Goal: Information Seeking & Learning: Learn about a topic

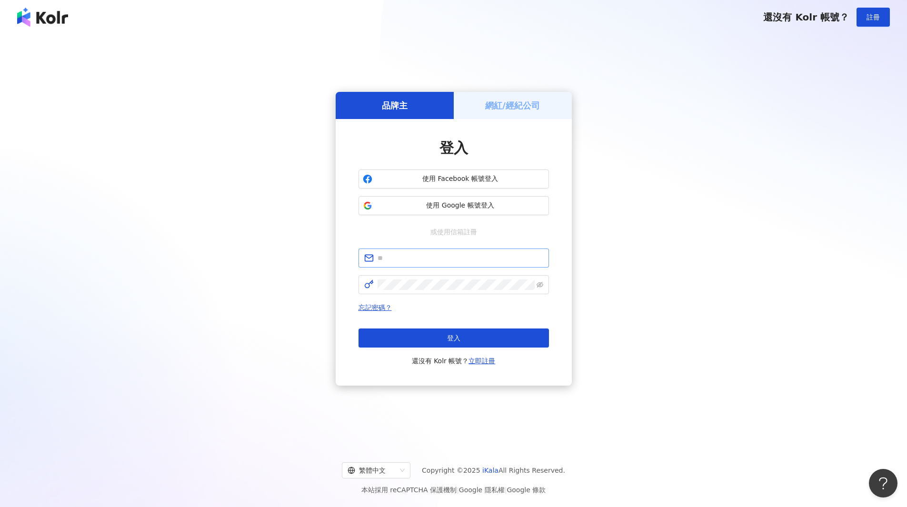
click at [482, 251] on span at bounding box center [454, 258] width 191 height 19
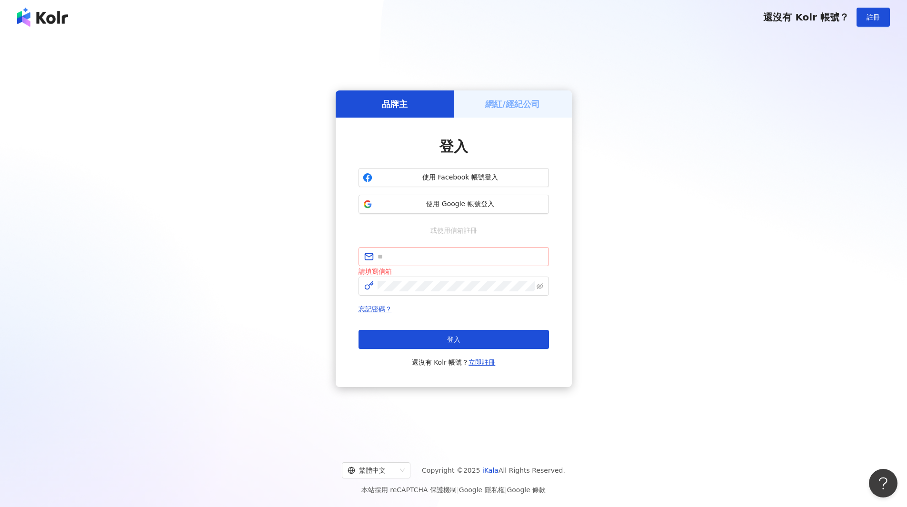
click at [482, 251] on span at bounding box center [454, 256] width 191 height 19
click at [481, 255] on input "text" at bounding box center [461, 256] width 166 height 10
type input "**********"
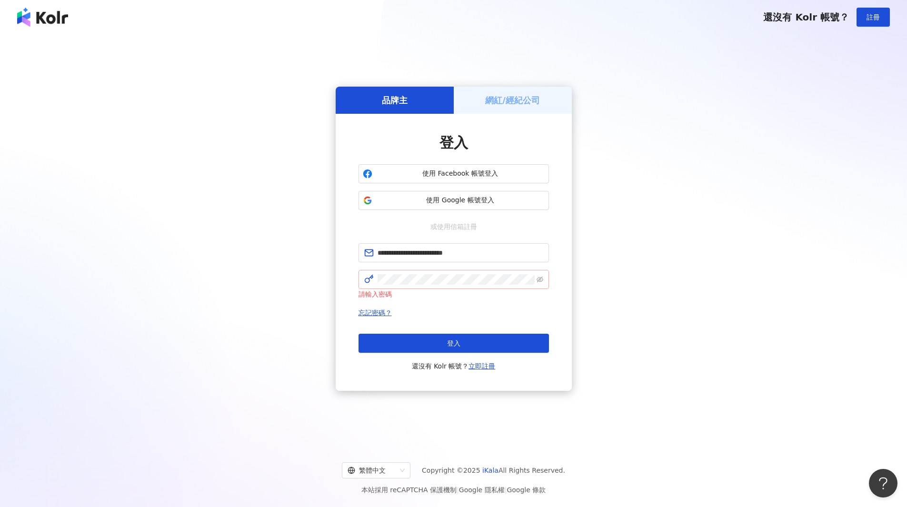
click at [362, 295] on div "請輸入密碼" at bounding box center [454, 294] width 191 height 10
click at [441, 341] on button "登入" at bounding box center [454, 343] width 191 height 19
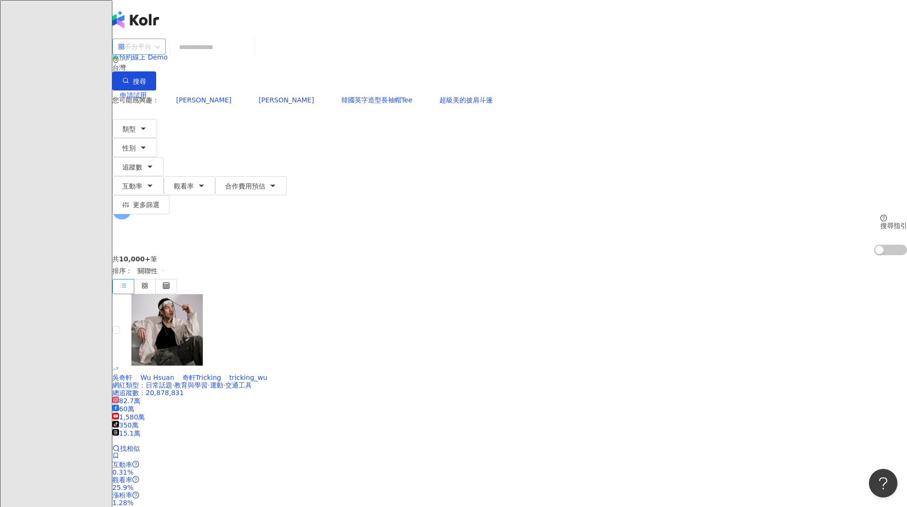
click at [151, 54] on div "不分平台" at bounding box center [134, 46] width 33 height 15
click at [251, 56] on input "search" at bounding box center [212, 47] width 77 height 18
type input "*"
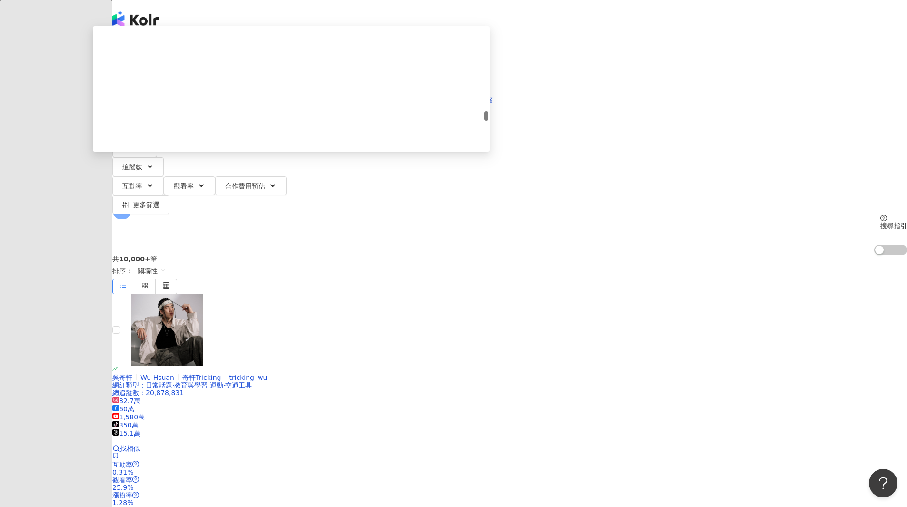
scroll to position [1238, 0]
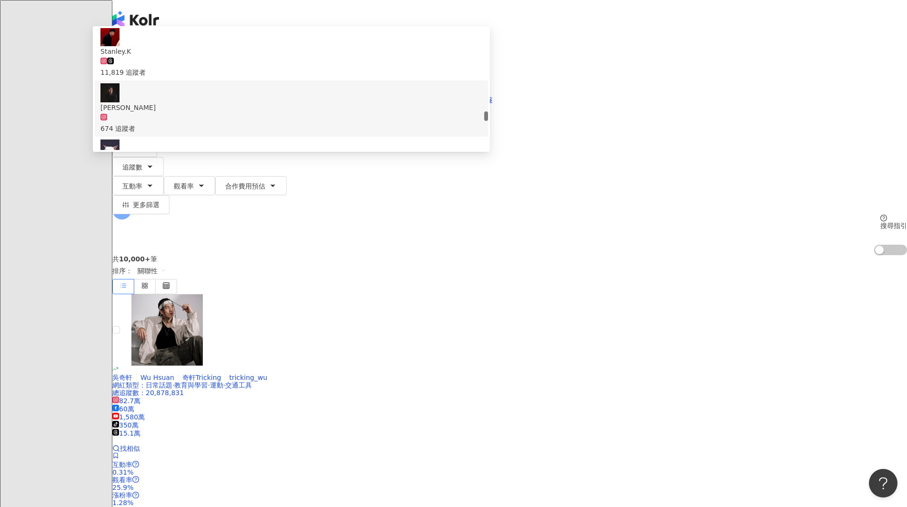
drag, startPoint x: 379, startPoint y: 59, endPoint x: 269, endPoint y: 55, distance: 110.1
click at [270, 55] on div "不分平台 ******* 台灣 搜尋 5fb90823-dbe8-4f9d-8853-03b2d400cf47 c3ebfc91-0543-4cfa-b4aa…" at bounding box center [509, 64] width 795 height 52
paste input "*****"
type input "**********"
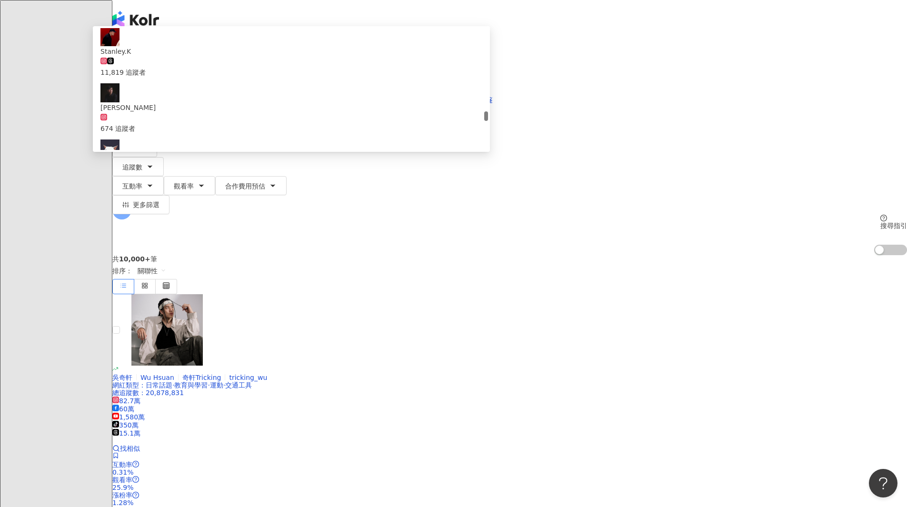
scroll to position [0, 0]
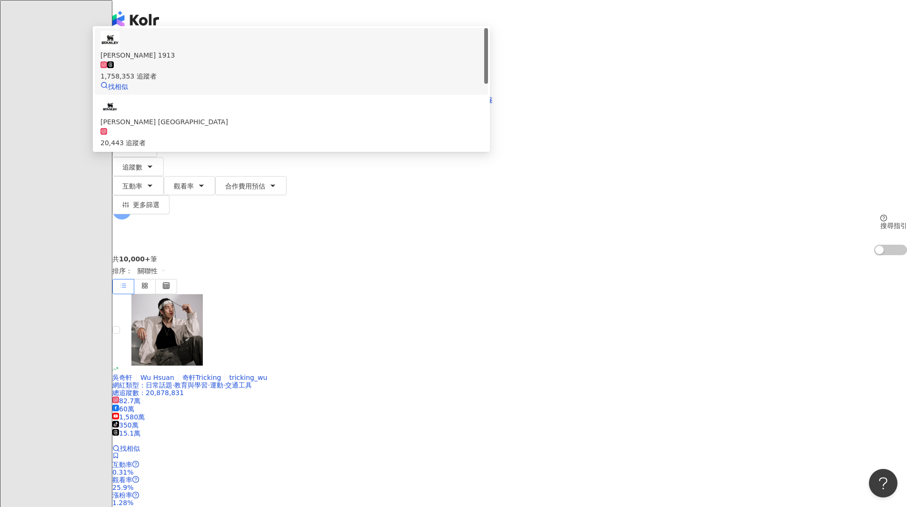
click at [380, 60] on span "Stanley 1913" at bounding box center [291, 55] width 382 height 10
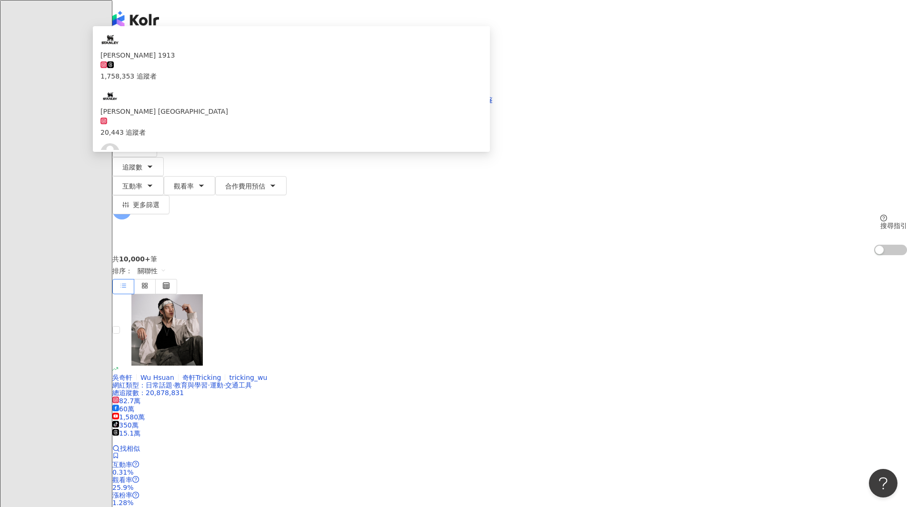
click at [400, 125] on div "不分平台 台灣 搜尋 dd5d3183-c68e-4a9f-8608-5ce2abb5fb22 Stanley 1913 1,758,353 追蹤者 STAN…" at bounding box center [509, 146] width 795 height 217
click at [394, 123] on div "不分平台 台灣 搜尋 dd5d3183-c68e-4a9f-8608-5ce2abb5fb22 Stanley 1913 1,758,353 追蹤者 STAN…" at bounding box center [509, 146] width 795 height 217
click at [358, 117] on div "不分平台 台灣 搜尋 dd5d3183-c68e-4a9f-8608-5ce2abb5fb22 Stanley 1913 1,758,353 追蹤者 STAN…" at bounding box center [509, 146] width 795 height 217
click at [358, 118] on div "不分平台 台灣 搜尋 dd5d3183-c68e-4a9f-8608-5ce2abb5fb22 Stanley 1913 1,758,353 追蹤者 STAN…" at bounding box center [509, 146] width 795 height 217
click at [251, 50] on input "search" at bounding box center [212, 47] width 77 height 18
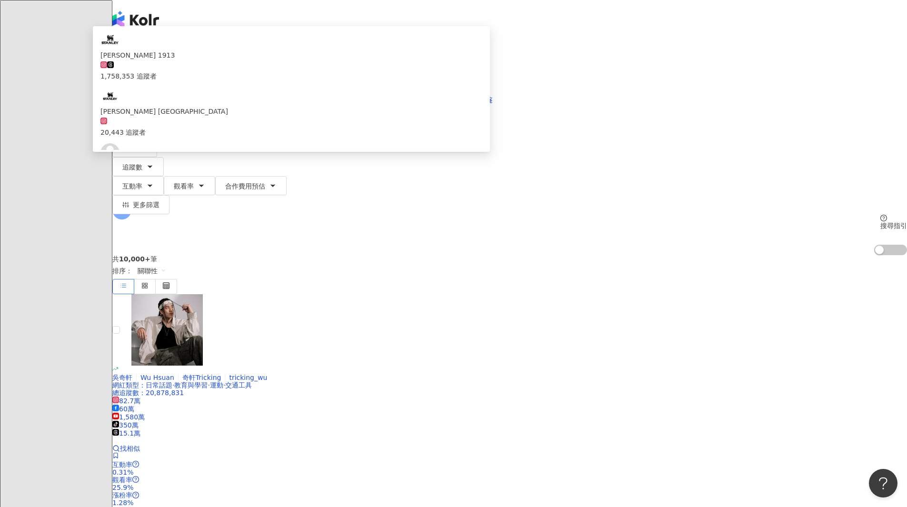
click at [251, 56] on input "search" at bounding box center [212, 47] width 77 height 18
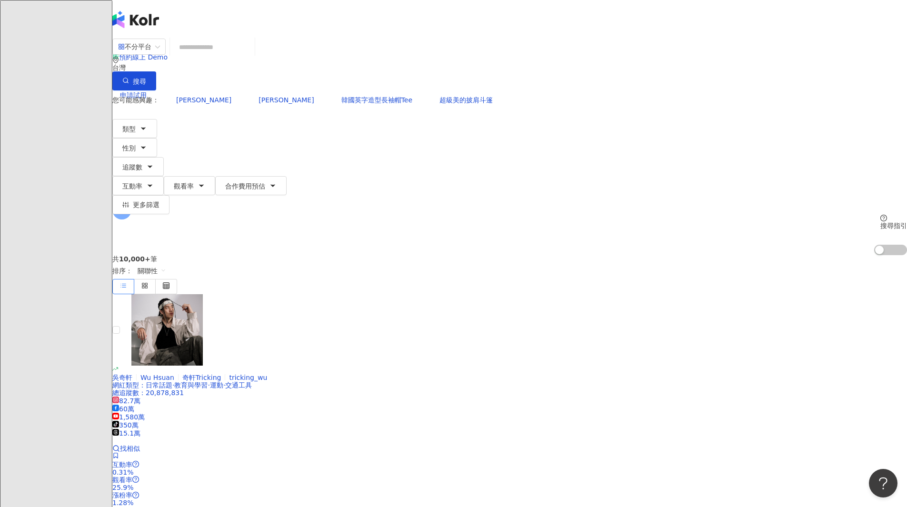
click at [251, 56] on input "search" at bounding box center [212, 47] width 77 height 18
click at [251, 55] on input "search" at bounding box center [212, 47] width 77 height 18
click at [251, 56] on input "search" at bounding box center [212, 47] width 77 height 18
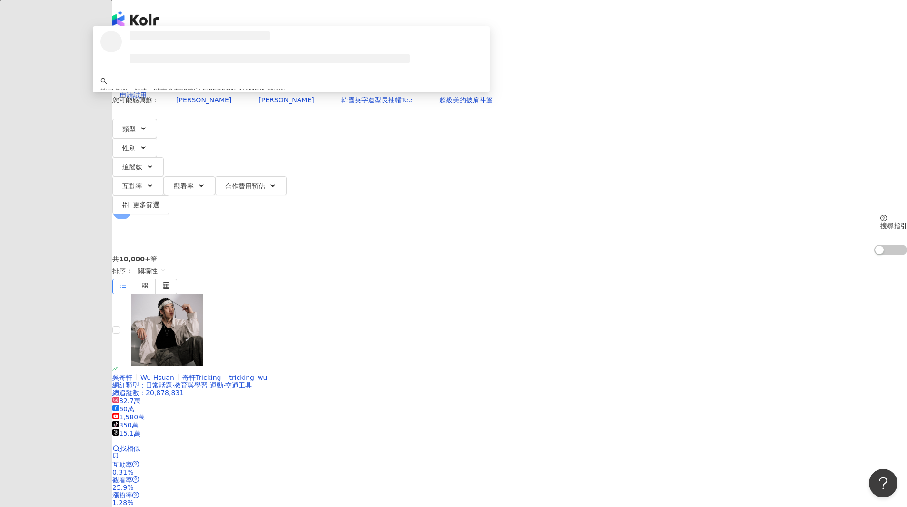
type input "**********"
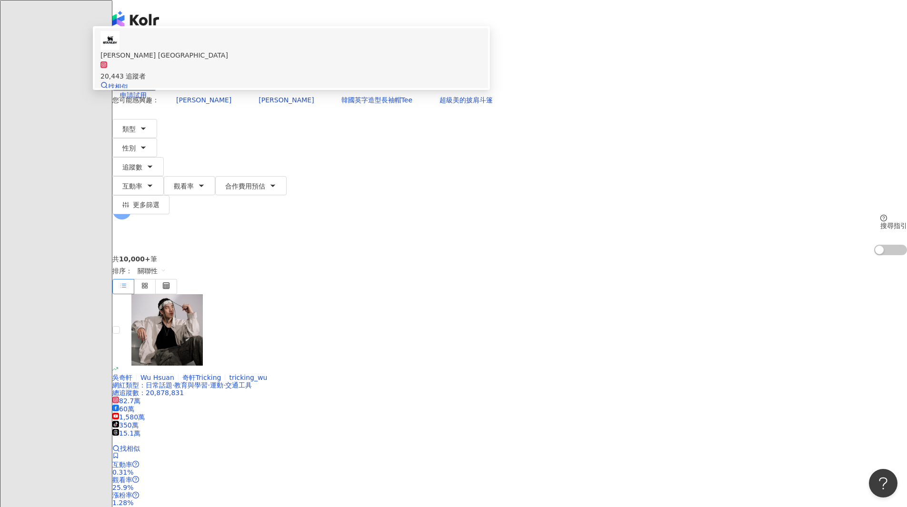
click at [386, 60] on span "STANLEY [GEOGRAPHIC_DATA]" at bounding box center [291, 55] width 382 height 10
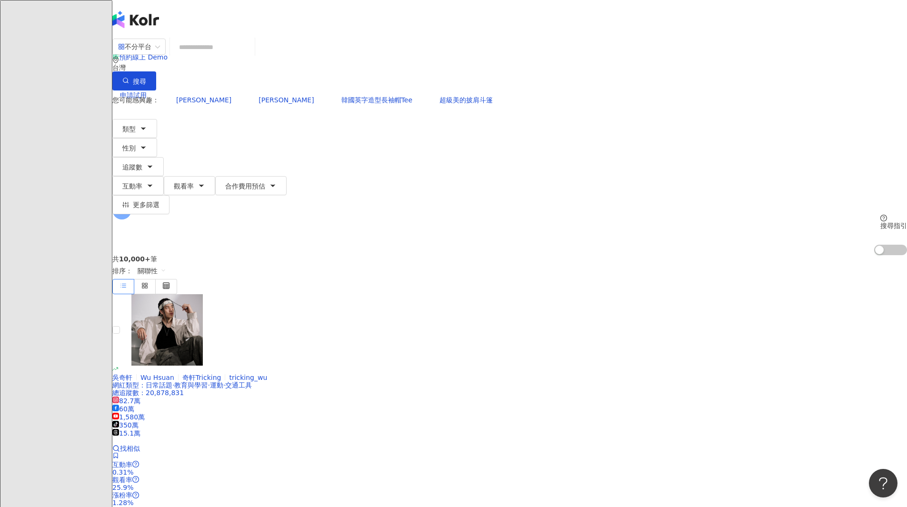
click at [251, 56] on input "search" at bounding box center [212, 47] width 77 height 18
click at [131, 201] on span "P" at bounding box center [121, 210] width 19 height 19
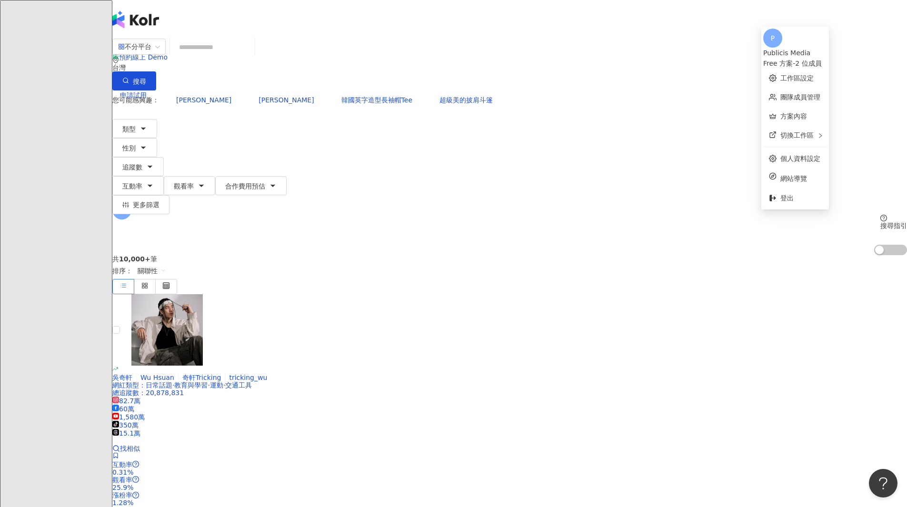
click at [799, 58] on div "Free 方案 - 2 位成員" at bounding box center [795, 63] width 64 height 10
click at [789, 112] on link "方案內容" at bounding box center [794, 116] width 27 height 8
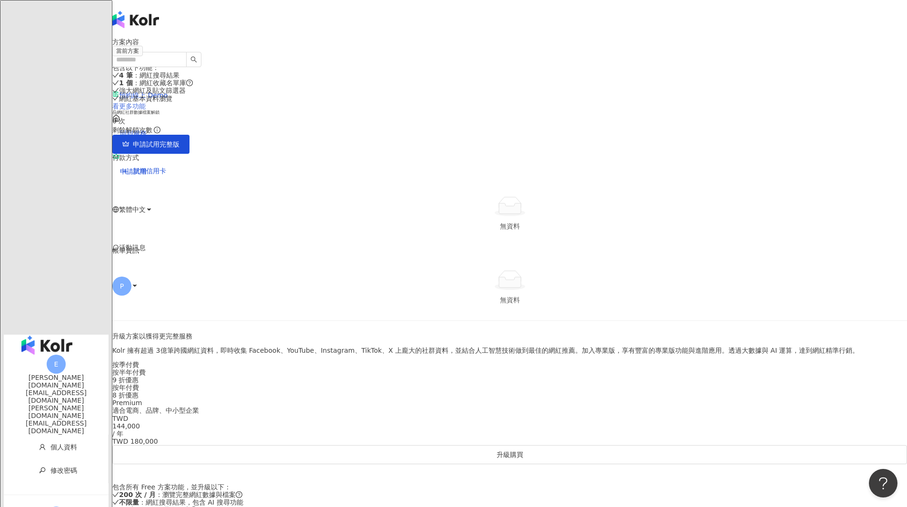
click at [146, 110] on link "看更多功能" at bounding box center [128, 106] width 33 height 8
click at [131, 277] on span "P" at bounding box center [121, 286] width 19 height 19
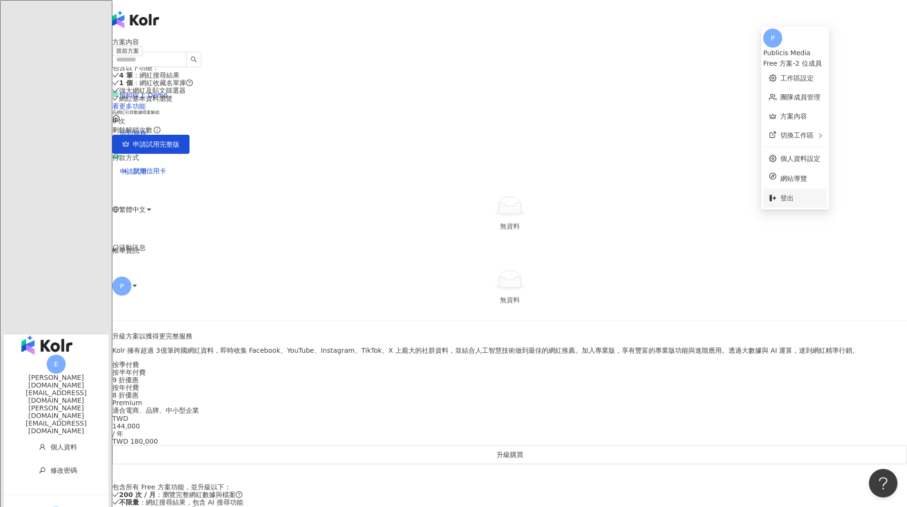
click at [819, 200] on li "登出" at bounding box center [795, 198] width 64 height 19
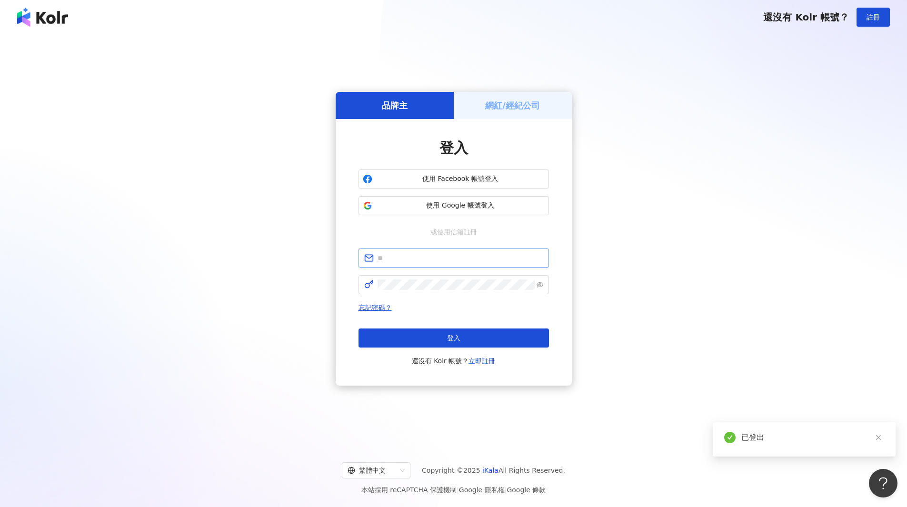
click at [381, 251] on span at bounding box center [454, 258] width 191 height 19
click at [389, 262] on input "text" at bounding box center [461, 258] width 166 height 10
paste input "**********"
type input "**********"
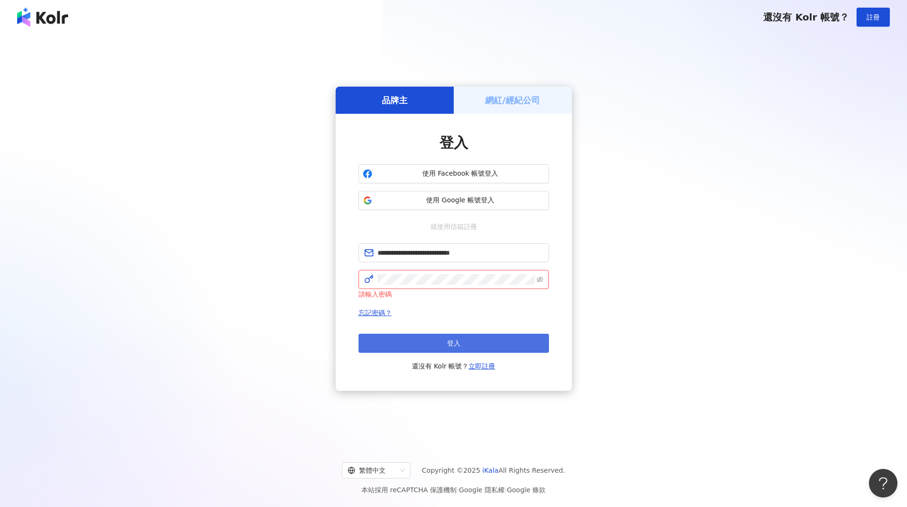
click at [442, 348] on button "登入" at bounding box center [454, 343] width 191 height 19
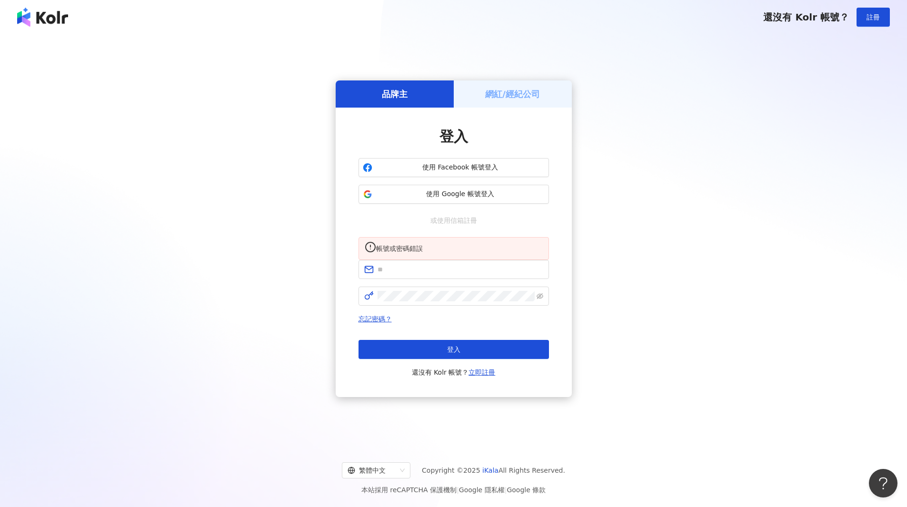
click at [399, 286] on form at bounding box center [454, 283] width 191 height 46
click at [406, 272] on input "text" at bounding box center [461, 269] width 166 height 10
type input "**********"
click at [397, 295] on span at bounding box center [454, 296] width 191 height 19
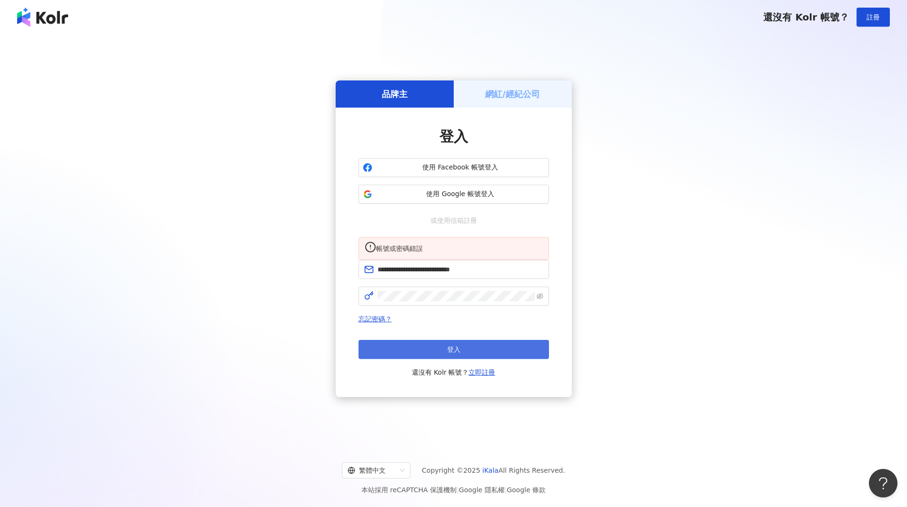
click at [461, 351] on button "登入" at bounding box center [454, 349] width 191 height 19
click at [438, 279] on span at bounding box center [454, 269] width 191 height 19
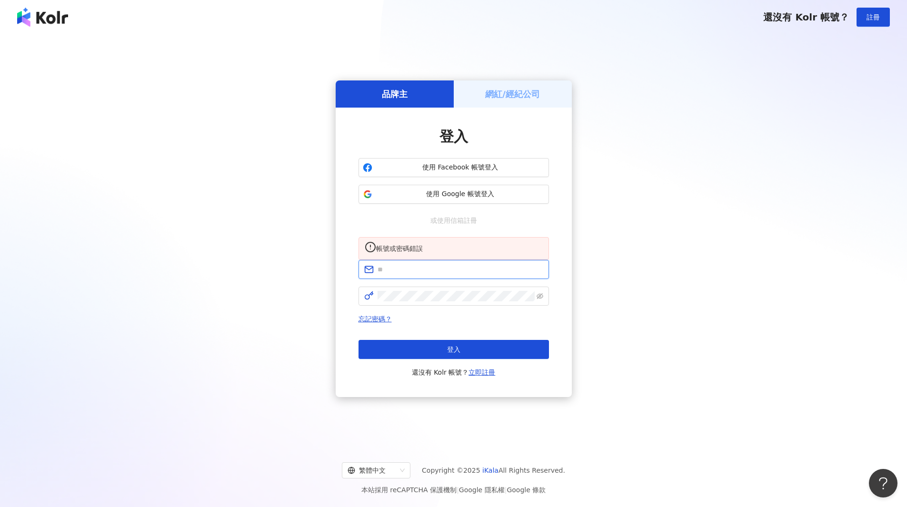
click at [440, 272] on input "text" at bounding box center [461, 269] width 166 height 10
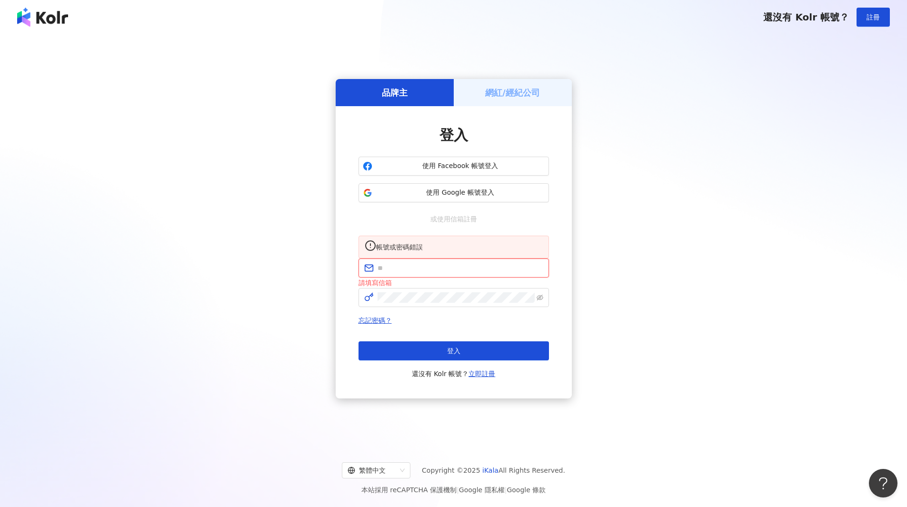
click at [425, 273] on input "text" at bounding box center [461, 268] width 166 height 10
type input "**********"
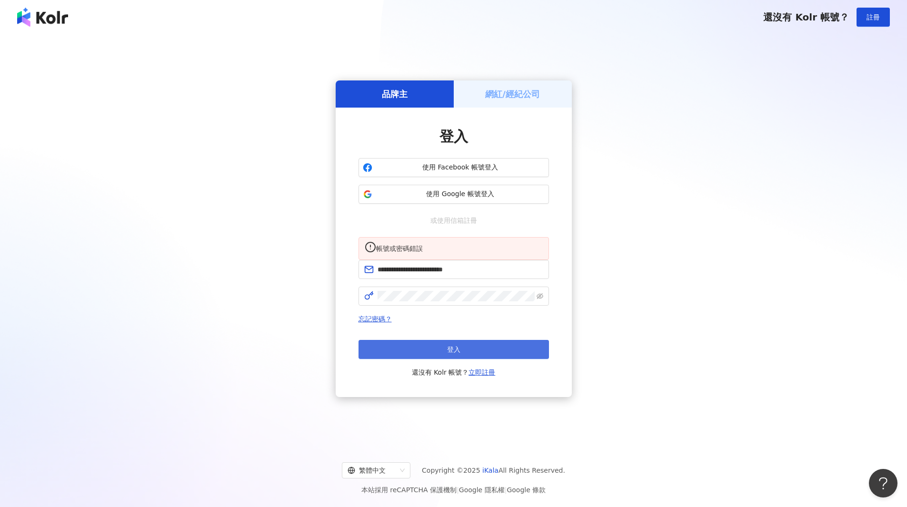
click at [478, 359] on button "登入" at bounding box center [454, 349] width 191 height 19
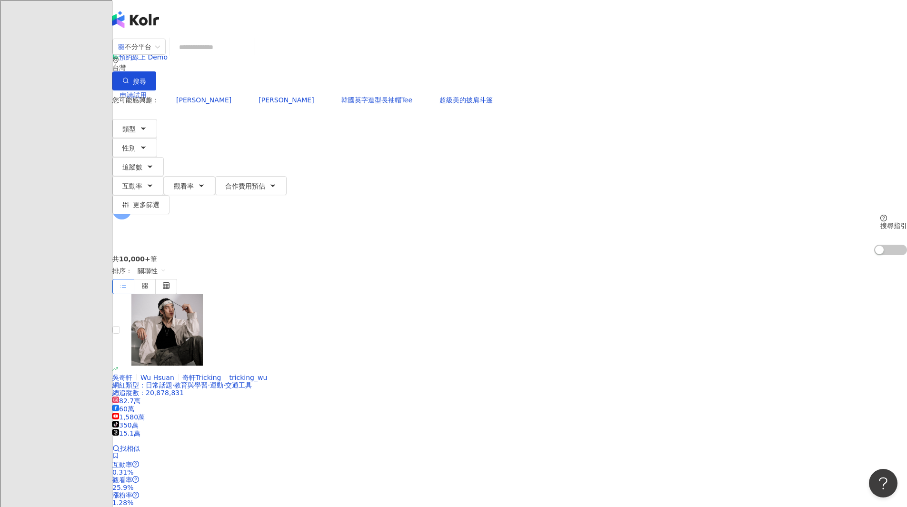
click at [251, 54] on input "search" at bounding box center [212, 47] width 77 height 18
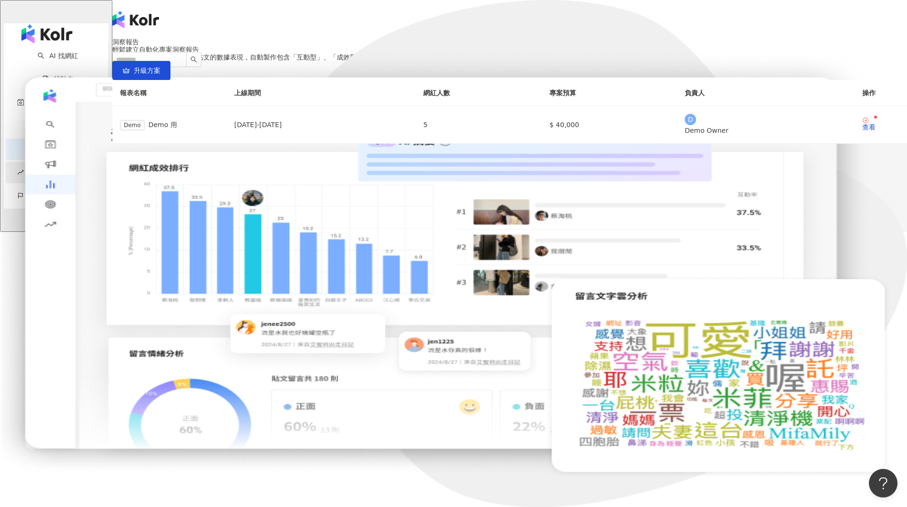
click at [55, 172] on div "BETA" at bounding box center [42, 182] width 27 height 21
click at [50, 224] on link "社群帳號排行" at bounding box center [64, 223] width 40 height 8
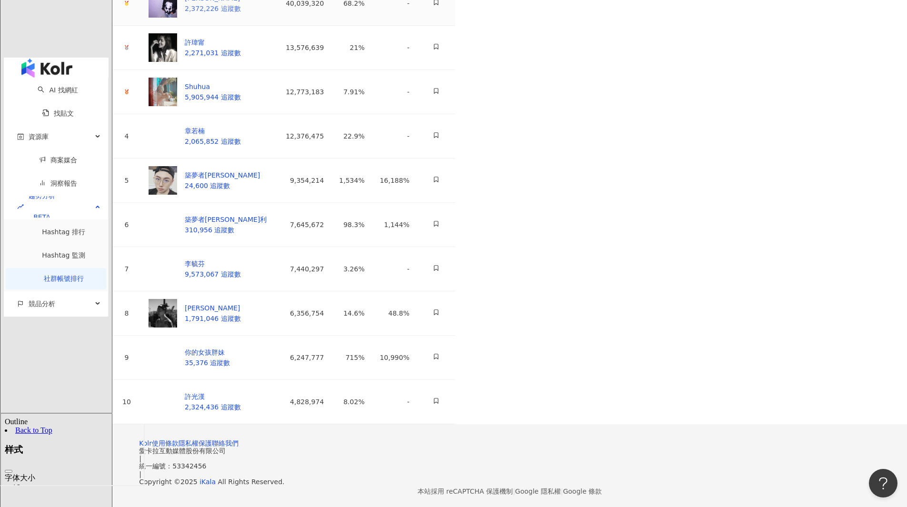
scroll to position [271, 0]
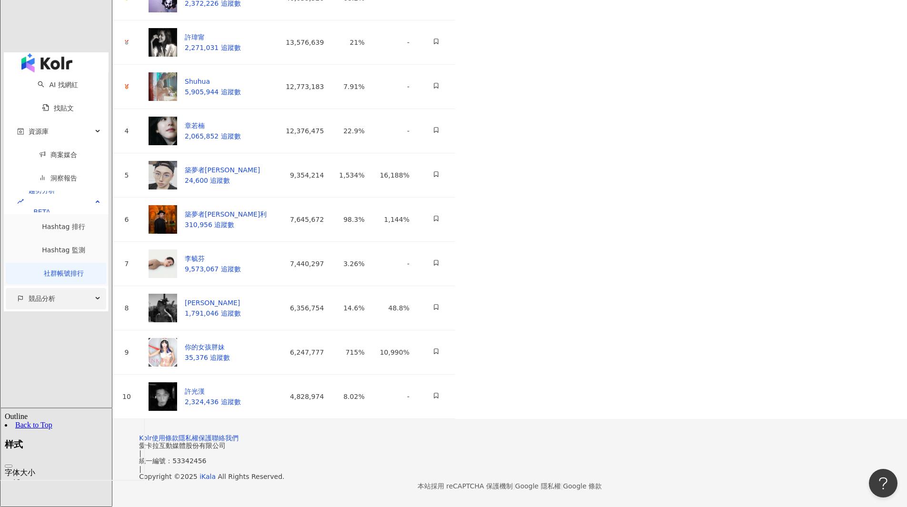
click at [29, 288] on span "競品分析" at bounding box center [42, 298] width 27 height 21
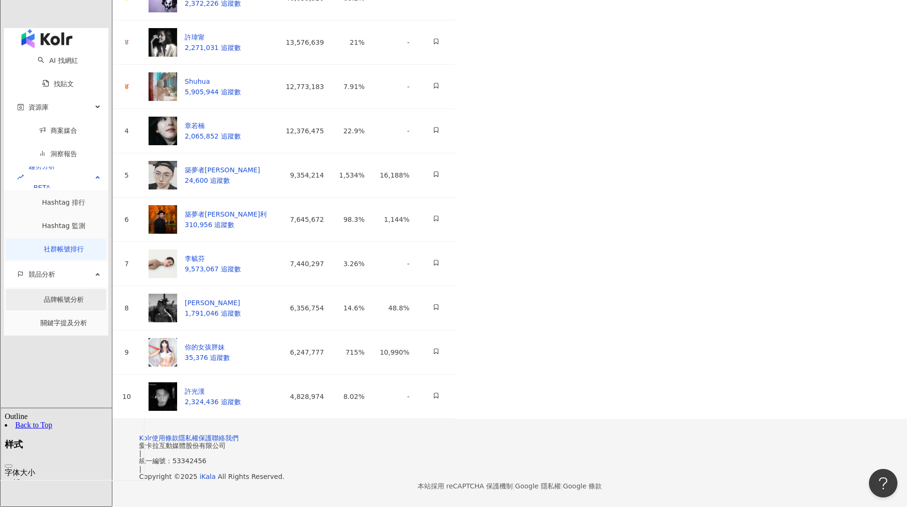
click at [44, 296] on link "品牌帳號分析" at bounding box center [64, 300] width 40 height 8
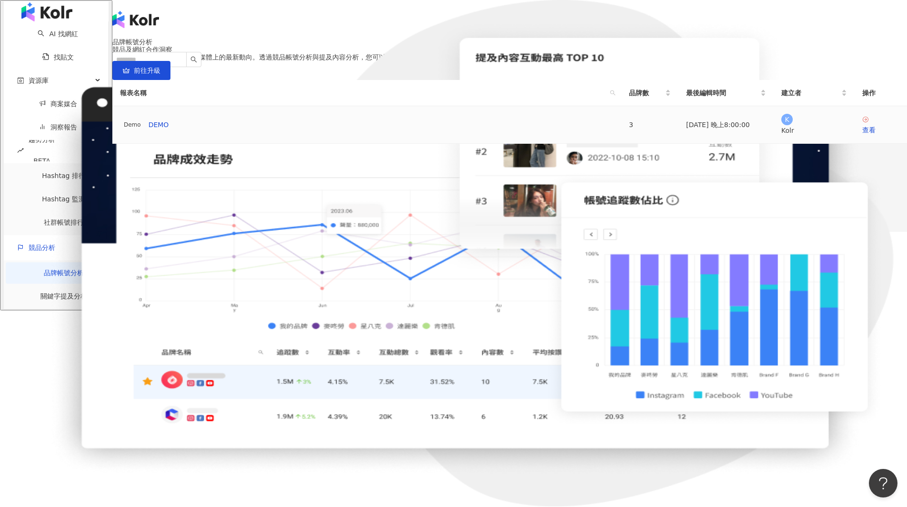
click at [145, 130] on span "Demo" at bounding box center [132, 125] width 25 height 10
click at [863, 135] on div "查看" at bounding box center [881, 130] width 37 height 10
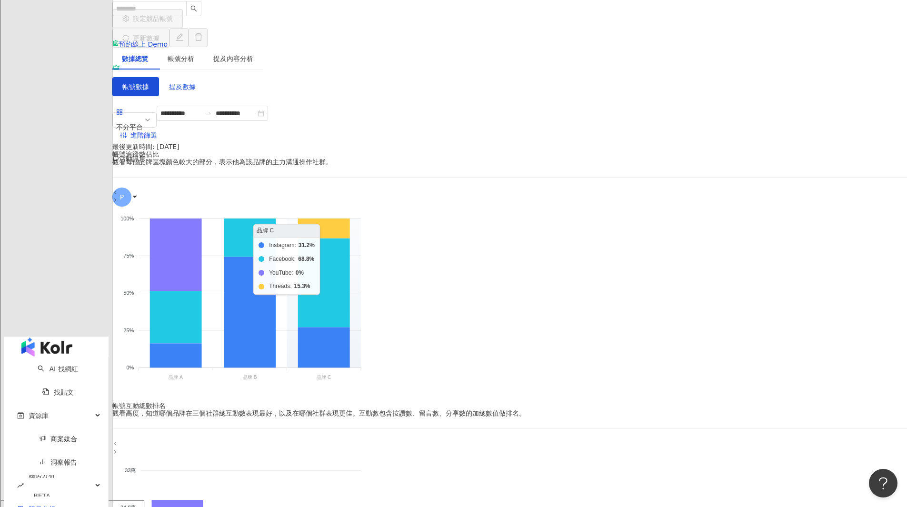
scroll to position [50, 0]
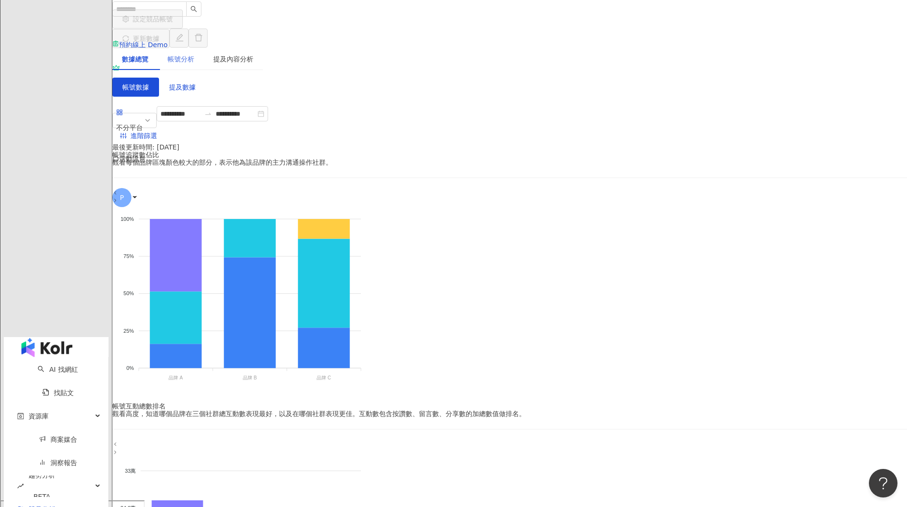
click at [204, 48] on div "帳號分析" at bounding box center [181, 59] width 46 height 22
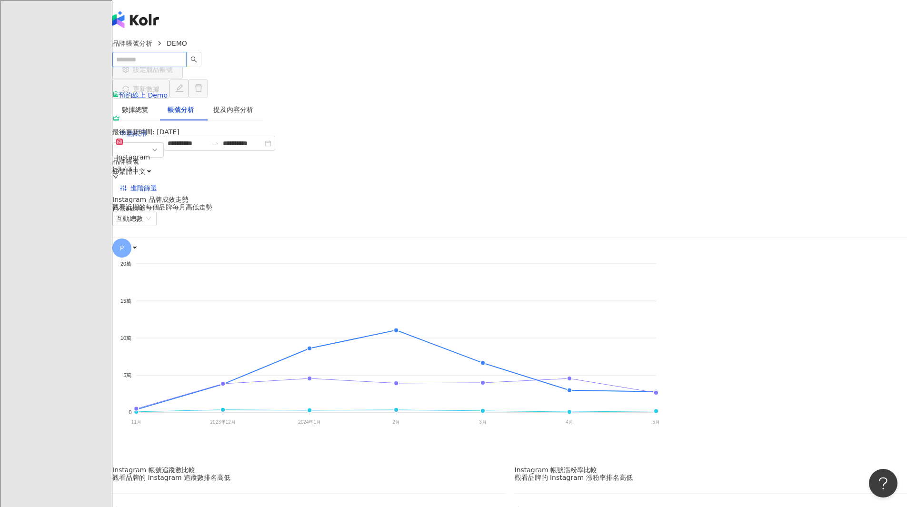
click at [187, 52] on input "search" at bounding box center [149, 59] width 74 height 15
type input "*"
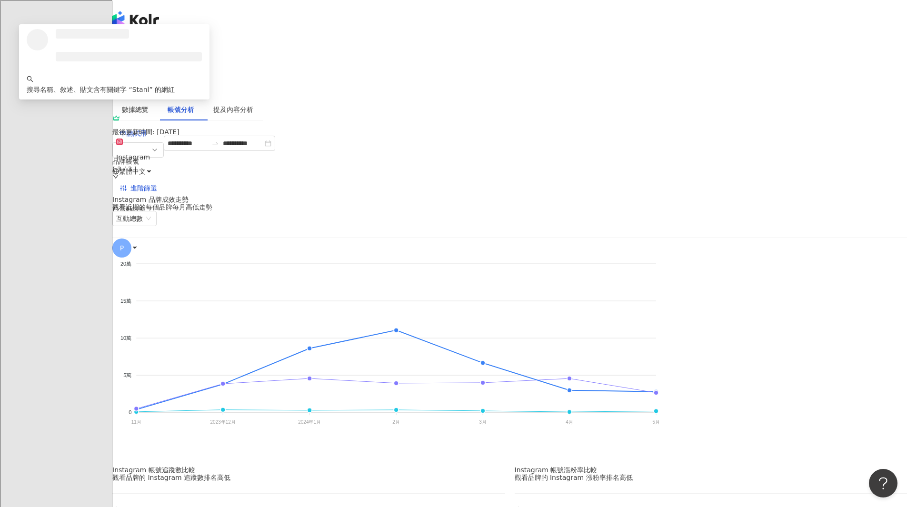
type input "*******"
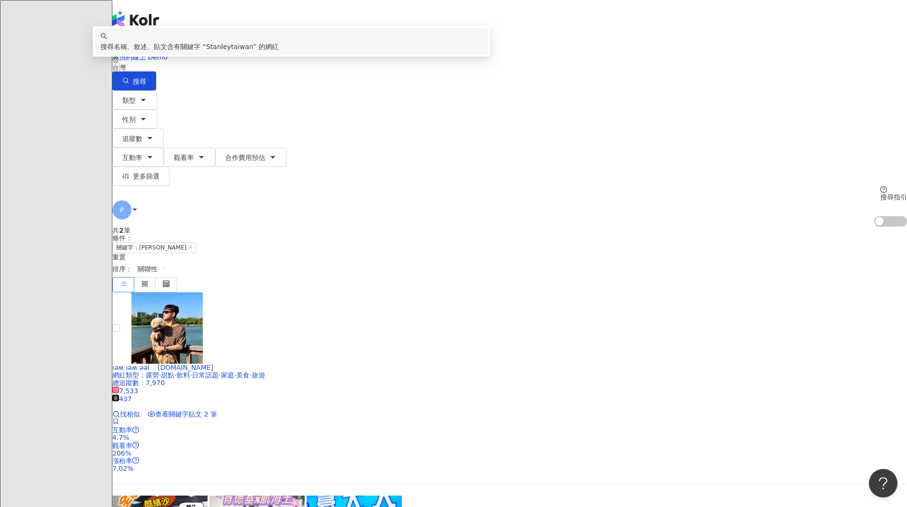
click at [251, 56] on input "**********" at bounding box center [212, 47] width 77 height 18
type input "**********"
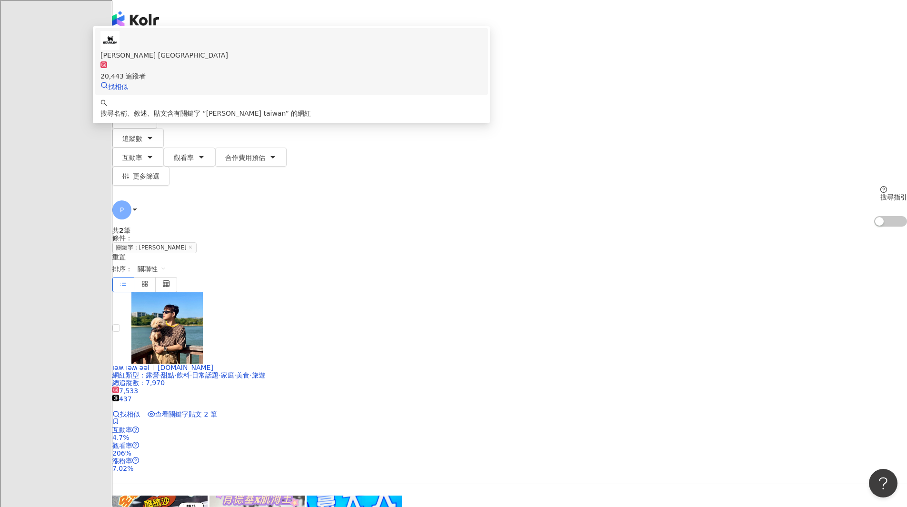
click at [377, 81] on div "20,443 追蹤者" at bounding box center [291, 70] width 382 height 21
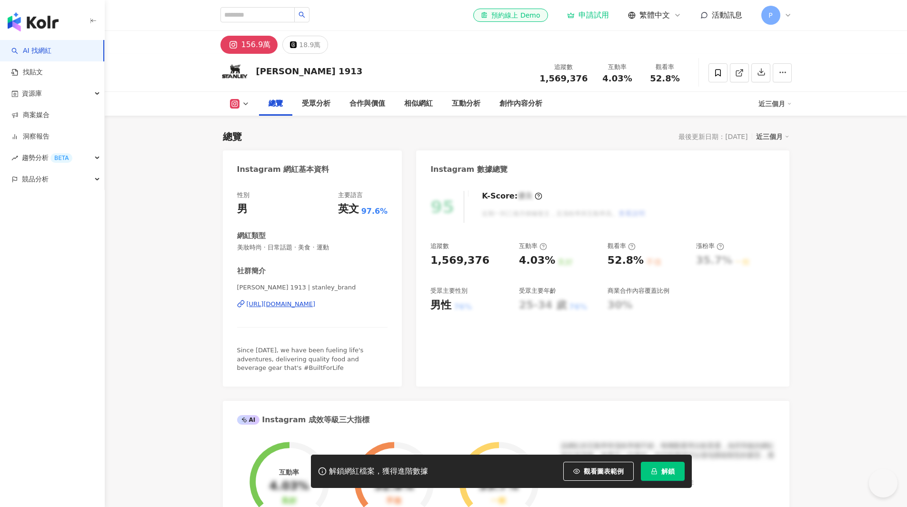
click at [658, 472] on button "解鎖" at bounding box center [663, 471] width 44 height 19
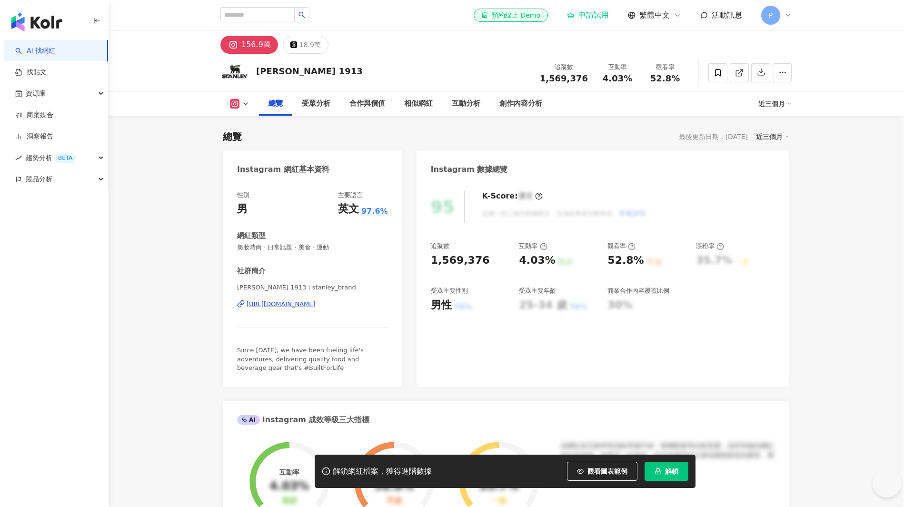
scroll to position [59, 0]
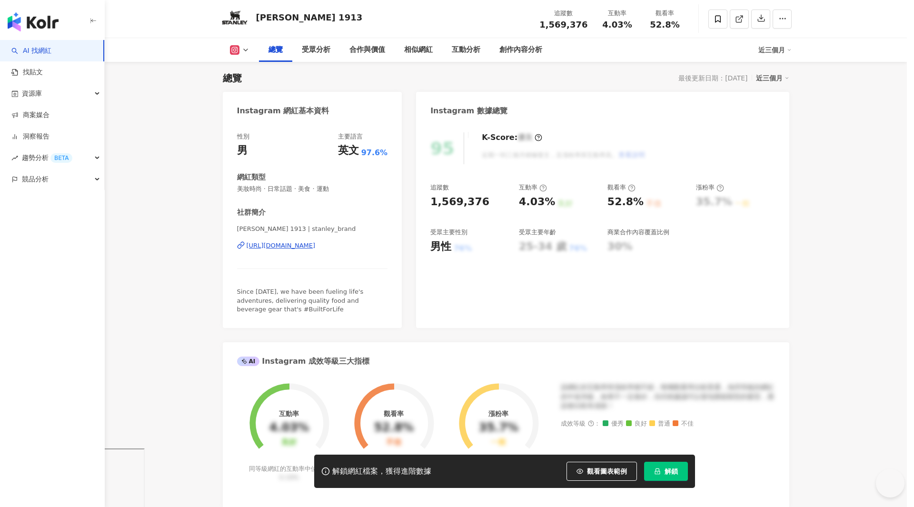
click at [594, 471] on div "您的解鎖額度已用盡， 請前往加購解鎖 繼續瀏覽 前往加購" at bounding box center [457, 253] width 914 height 507
click at [657, 464] on div "您的解鎖額度已用盡， 請前往加購解鎖 繼續瀏覽 前往加購" at bounding box center [457, 253] width 914 height 507
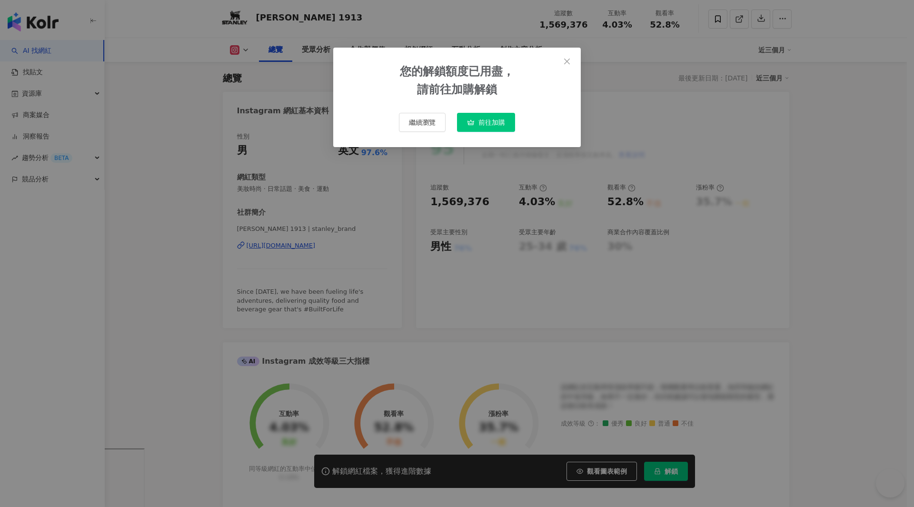
click at [427, 126] on div "您的解鎖額度已用盡， 請前往加購解鎖 繼續瀏覽 前往加購" at bounding box center [457, 253] width 914 height 507
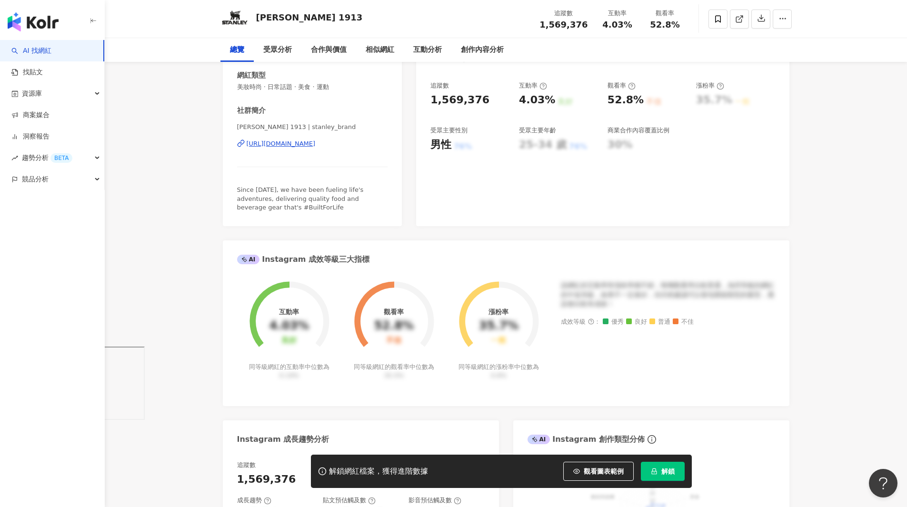
scroll to position [0, 0]
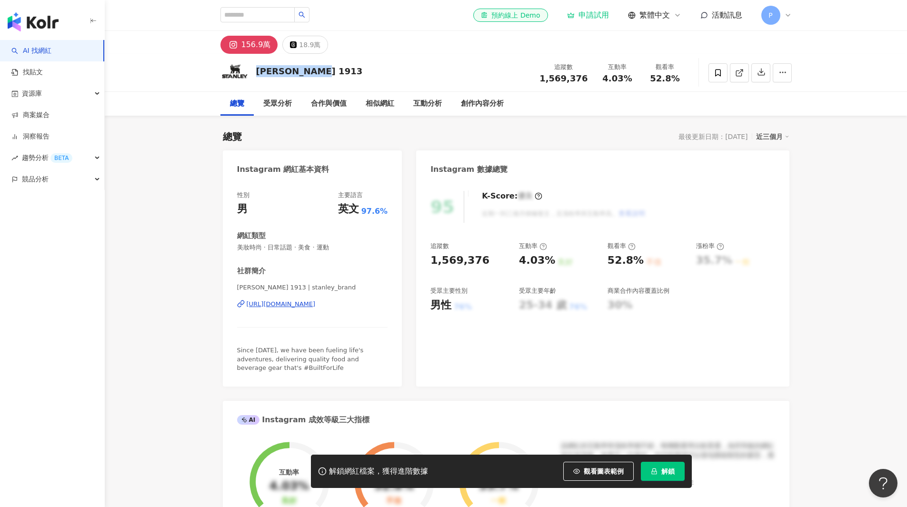
drag, startPoint x: 254, startPoint y: 72, endPoint x: 338, endPoint y: 71, distance: 83.3
click at [338, 71] on div "Stanley 1913 追蹤數 1,569,376 互動率 4.03% 觀看率 52.8%" at bounding box center [506, 73] width 610 height 38
copy div "Stanley 1913"
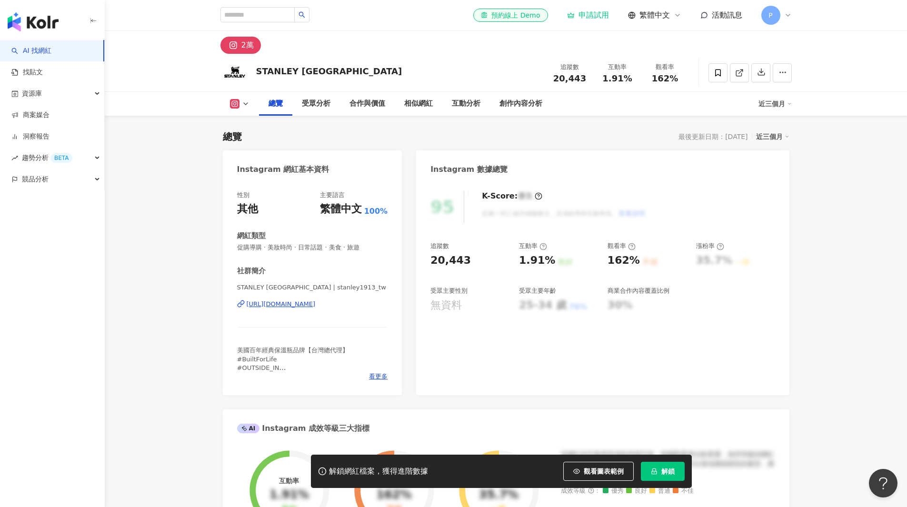
scroll to position [905, 0]
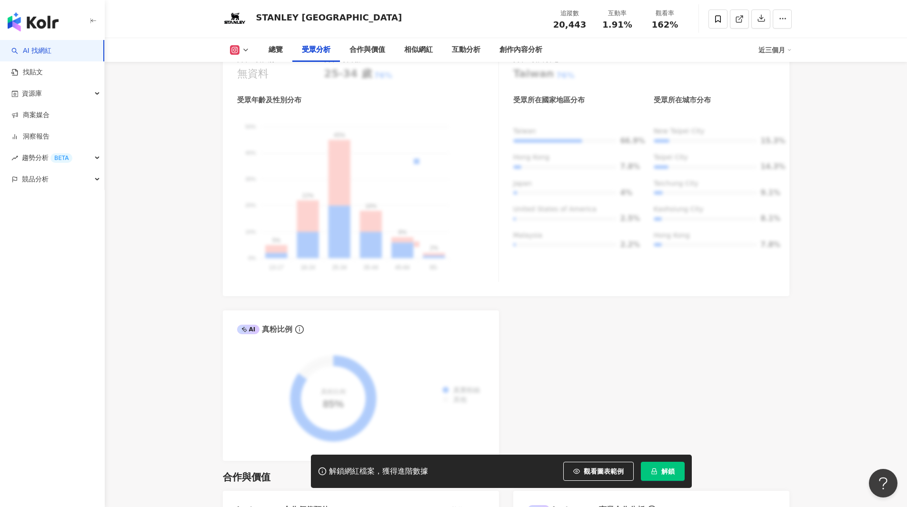
click at [634, 473] on div "觀看圖表範例" at bounding box center [602, 471] width 78 height 19
click at [662, 477] on button "解鎖" at bounding box center [663, 471] width 44 height 19
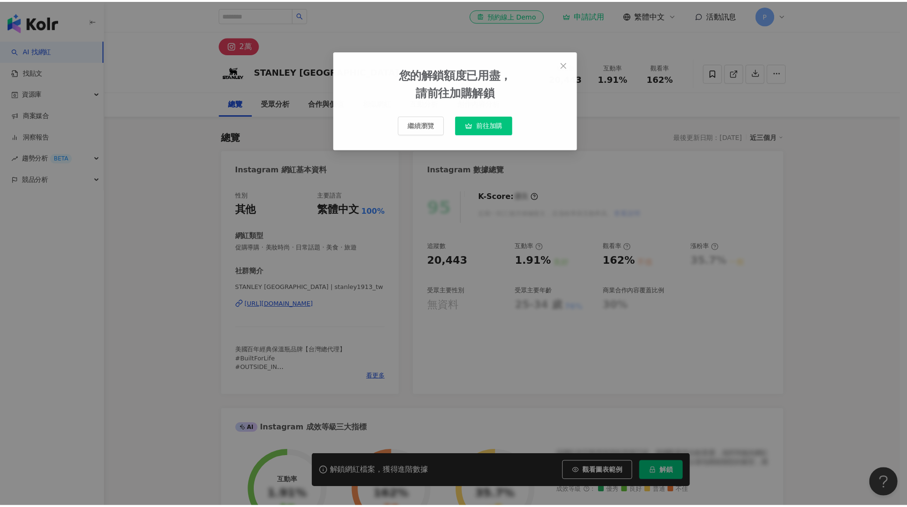
scroll to position [0, 0]
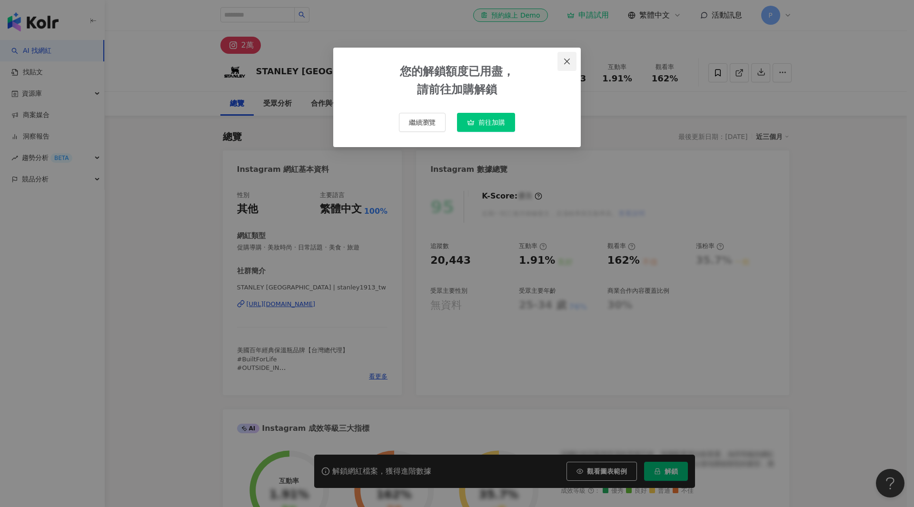
click at [569, 63] on icon "close" at bounding box center [567, 61] width 6 height 6
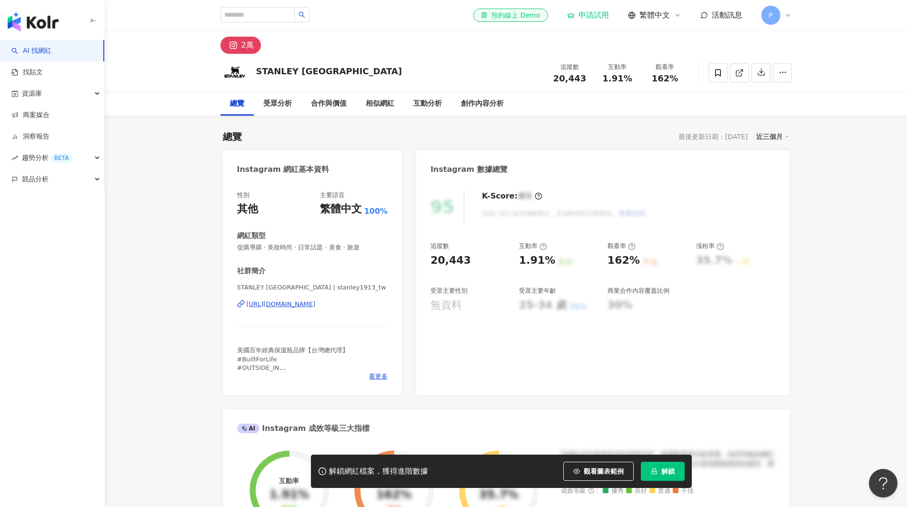
click at [788, 15] on icon at bounding box center [788, 15] width 8 height 8
click at [788, 16] on icon at bounding box center [788, 15] width 4 height 2
click at [790, 13] on icon at bounding box center [788, 15] width 8 height 8
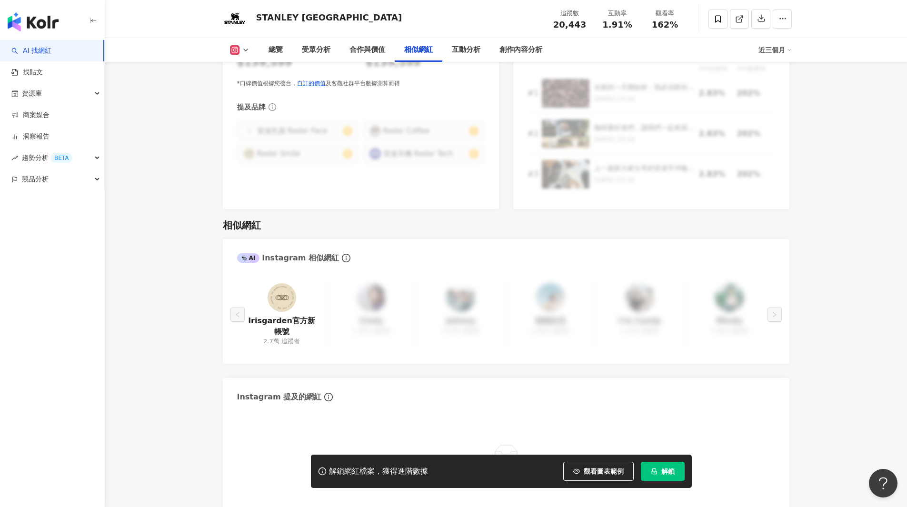
scroll to position [1572, 0]
